Goal: Use online tool/utility: Utilize a website feature to perform a specific function

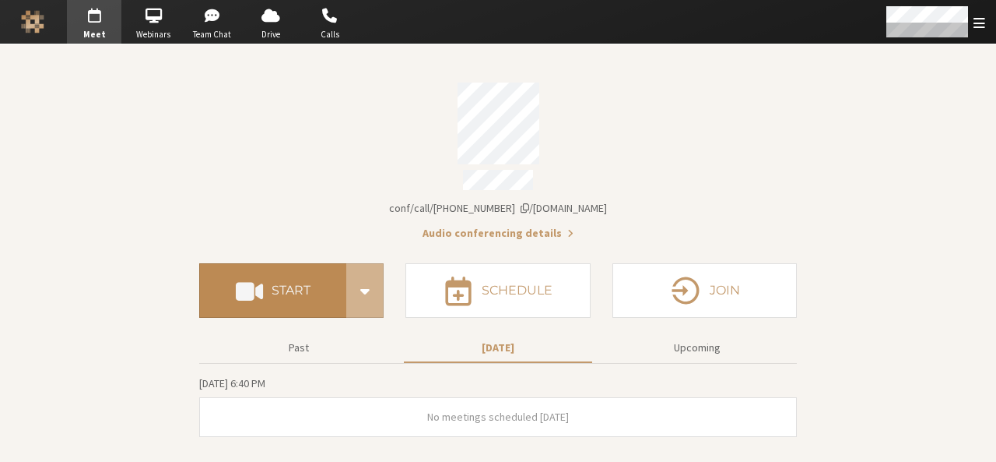
click at [304, 263] on button "Start" at bounding box center [272, 290] width 147 height 54
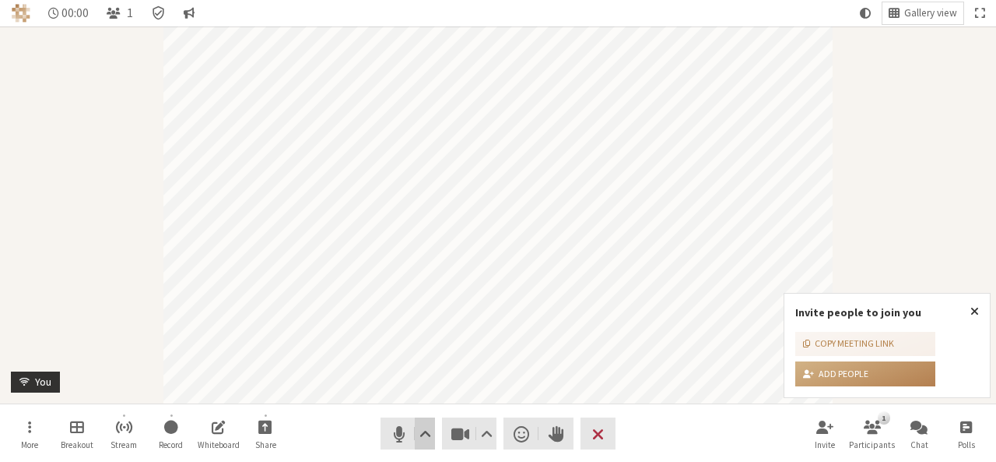
click at [420, 437] on span "Audio settings" at bounding box center [426, 434] width 12 height 22
click at [490, 442] on span "Video setting" at bounding box center [487, 434] width 12 height 22
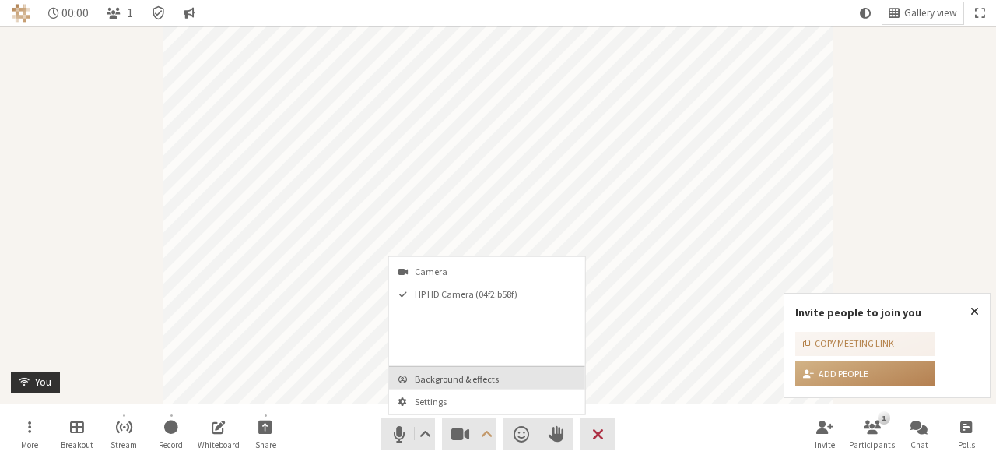
click at [473, 376] on span "Background & effects" at bounding box center [496, 379] width 163 height 10
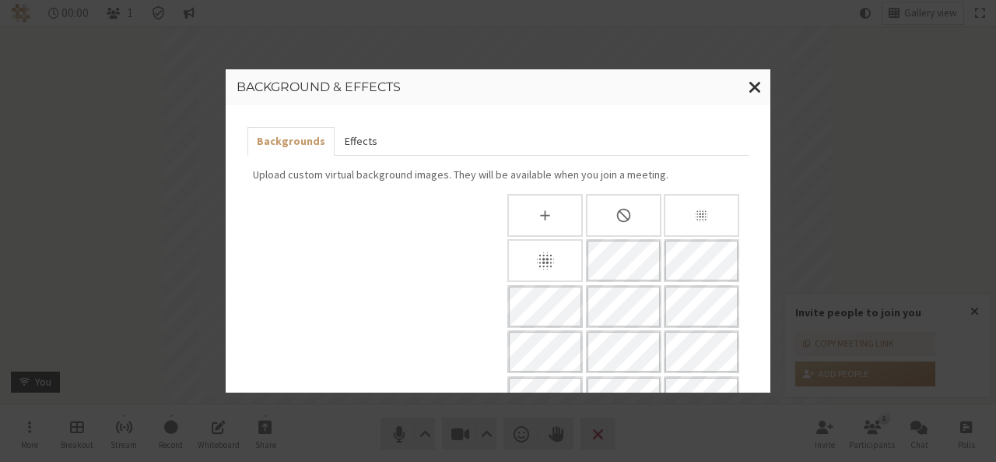
click at [357, 134] on button "Effects" at bounding box center [360, 141] width 51 height 29
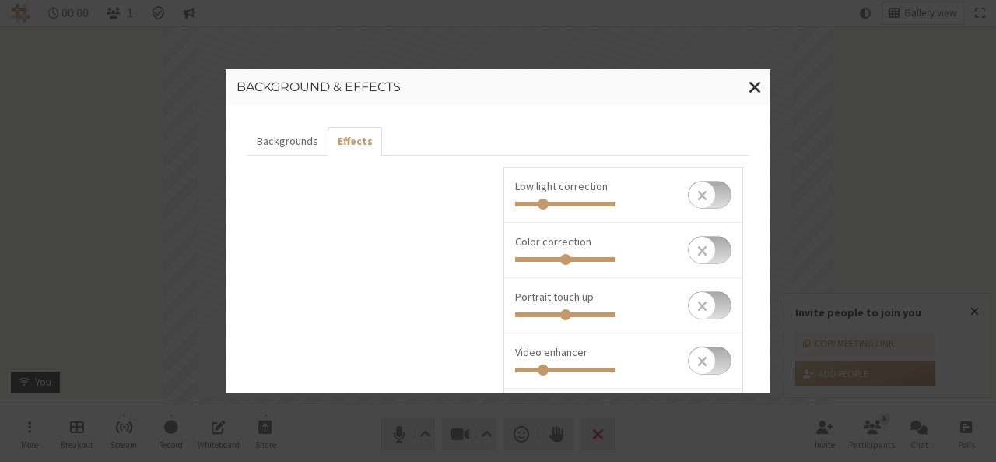
click at [715, 197] on input "checkbox" at bounding box center [710, 195] width 44 height 28
checkbox input "true"
click at [715, 244] on input "checkbox" at bounding box center [710, 250] width 44 height 28
checkbox input "true"
click at [523, 260] on input "Invite people to join you" at bounding box center [565, 259] width 100 height 5
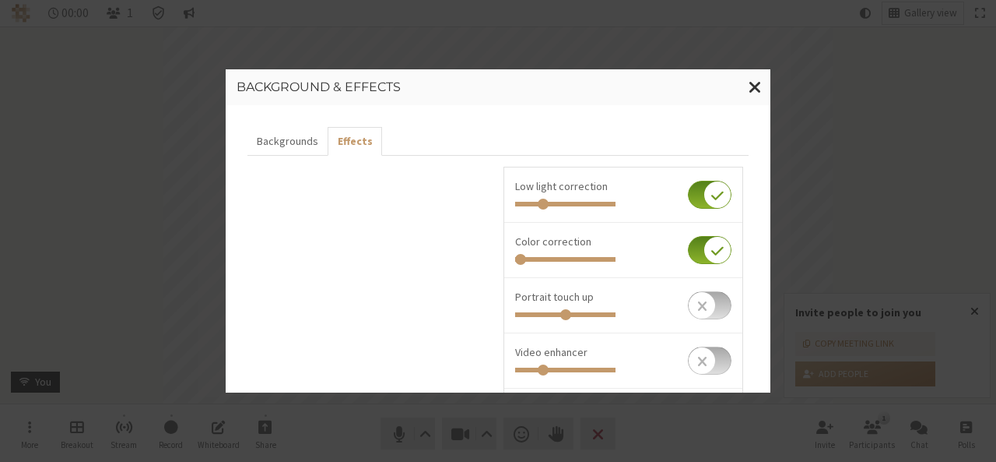
type input "0"
click at [515, 259] on input "Invite people to join you" at bounding box center [565, 259] width 100 height 5
click at [724, 300] on li "Portrait touch up" at bounding box center [623, 305] width 238 height 55
click at [711, 307] on input "checkbox" at bounding box center [710, 305] width 44 height 28
checkbox input "true"
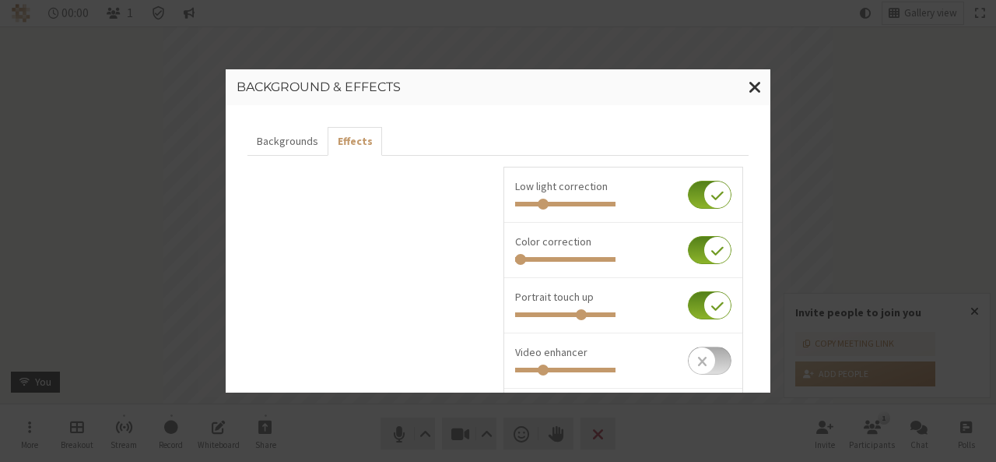
click at [578, 313] on input "Invite people to join you" at bounding box center [565, 314] width 100 height 5
drag, startPoint x: 578, startPoint y: 313, endPoint x: 626, endPoint y: 317, distance: 48.4
type input "1"
click at [616, 317] on input "Invite people to join you" at bounding box center [565, 314] width 100 height 5
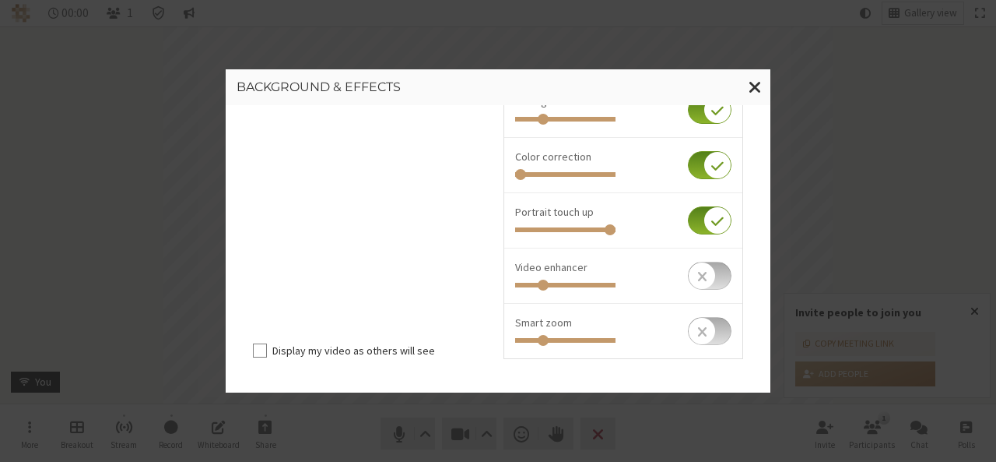
scroll to position [93, 0]
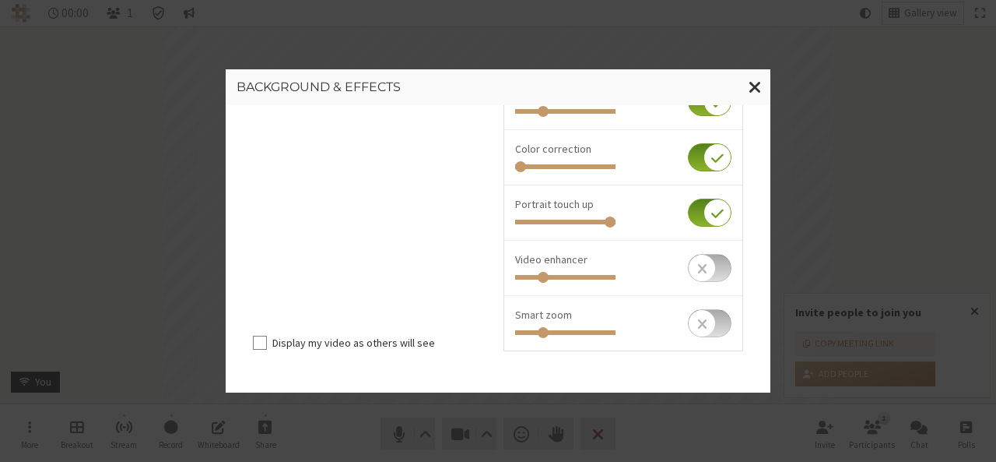
click at [713, 269] on input "checkbox" at bounding box center [710, 268] width 44 height 28
checkbox input "true"
click at [587, 276] on input "Invite people to join you" at bounding box center [565, 277] width 100 height 5
drag, startPoint x: 587, startPoint y: 276, endPoint x: 627, endPoint y: 283, distance: 41.0
type input "1"
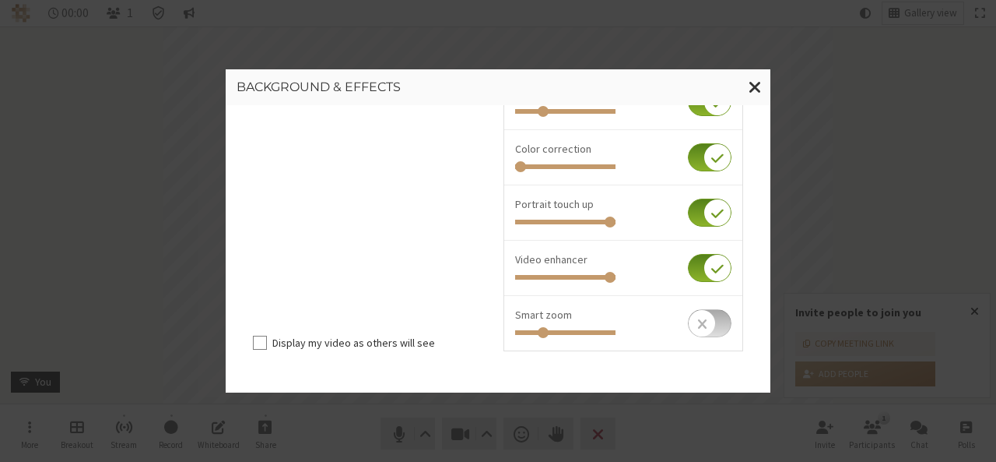
click at [616, 279] on input "Invite people to join you" at bounding box center [565, 277] width 100 height 5
click at [707, 315] on input "checkbox" at bounding box center [710, 323] width 44 height 28
checkbox input "true"
click at [581, 330] on input "Invite people to join you" at bounding box center [565, 332] width 100 height 5
click at [553, 334] on div at bounding box center [623, 331] width 216 height 16
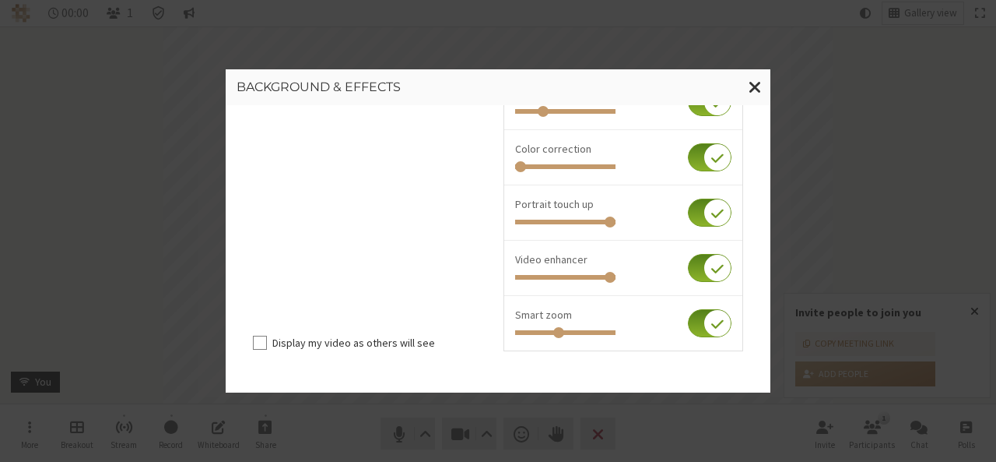
click at [554, 330] on input "Invite people to join you" at bounding box center [565, 332] width 100 height 5
type input "0.264"
click at [540, 332] on input "Invite people to join you" at bounding box center [565, 332] width 100 height 5
click at [750, 93] on span "Close modal" at bounding box center [755, 86] width 13 height 19
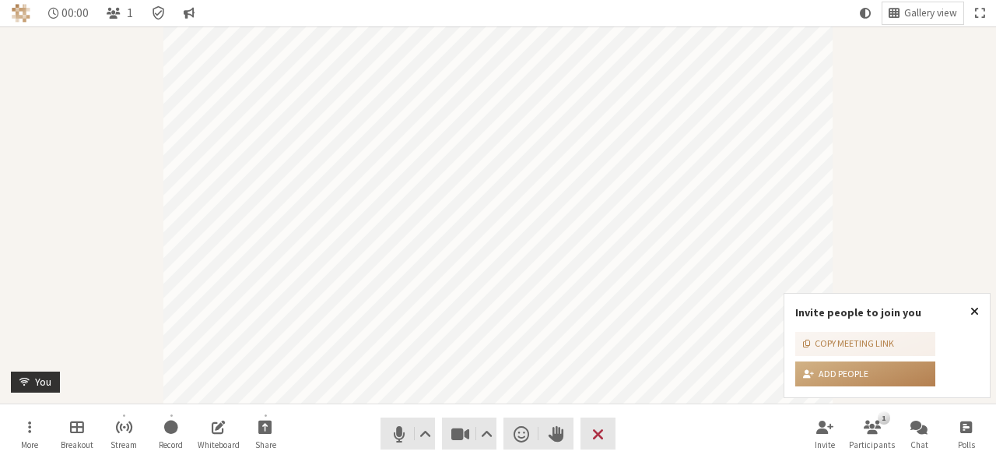
click at [976, 311] on span "Close popover" at bounding box center [975, 310] width 9 height 12
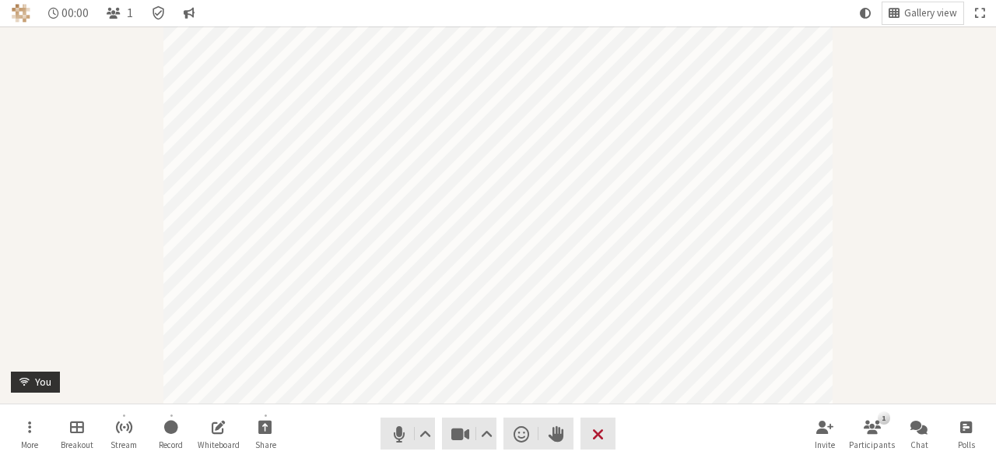
click at [603, 433] on span "End or leave meeting" at bounding box center [598, 434] width 12 height 22
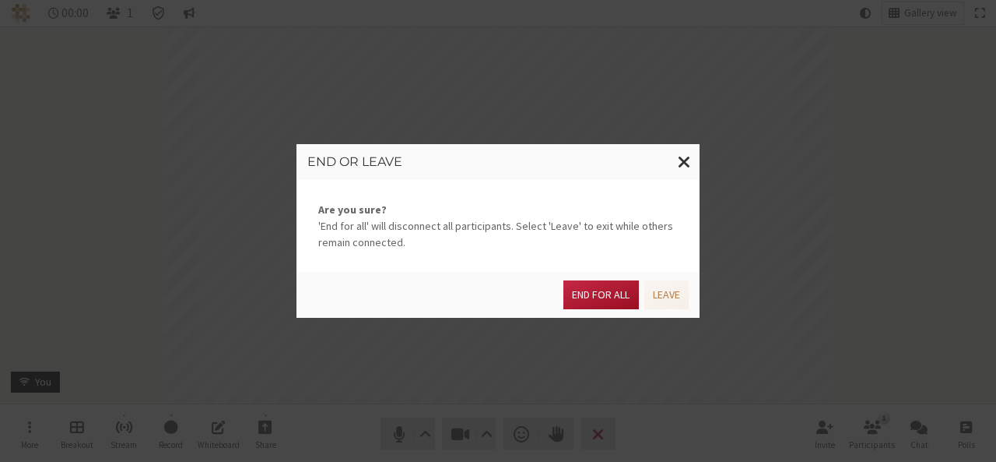
click at [594, 304] on button "End for all" at bounding box center [601, 294] width 75 height 29
